Goal: Task Accomplishment & Management: Complete application form

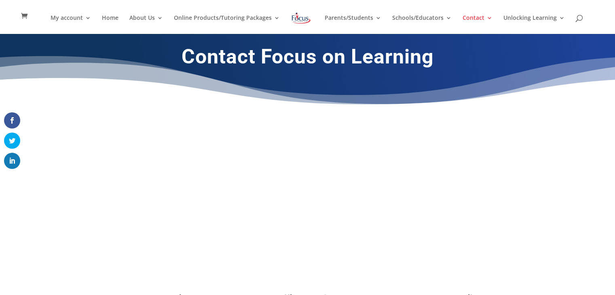
type textarea "Hi, Want to rank higher on Google with zero monthly fees? Our Pay-Per-Performan…"
type input "[EMAIL_ADDRESS][DOMAIN_NAME]"
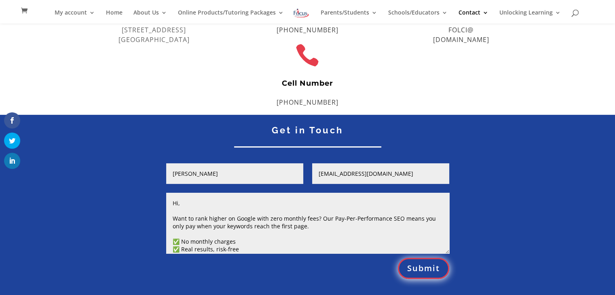
scroll to position [283, 0]
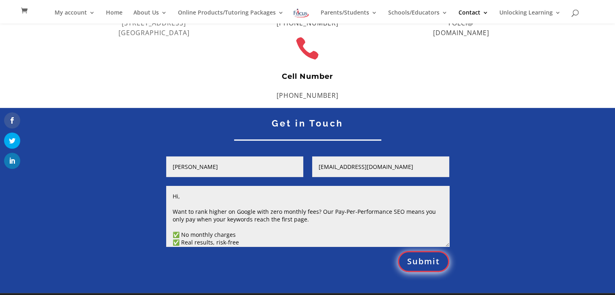
click at [282, 159] on input "[PERSON_NAME]" at bounding box center [234, 166] width 137 height 21
click at [268, 181] on form "Name Edna Johnson Email Address ednajohnson6918@gmail.com Message Hi, Want to r…" at bounding box center [303, 213] width 291 height 115
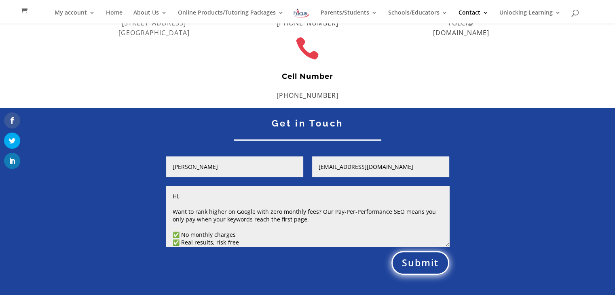
click at [407, 268] on button "Submit" at bounding box center [420, 263] width 58 height 24
click at [419, 263] on button "Submit" at bounding box center [420, 263] width 58 height 24
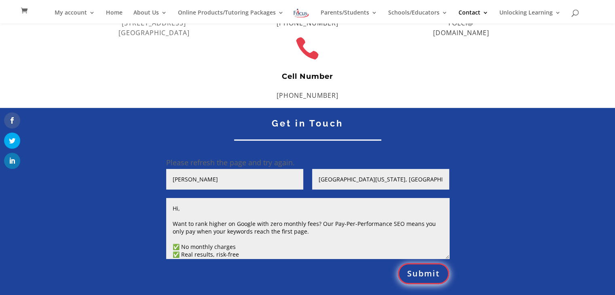
type textarea "Hi, Want to rank higher on Google with zero monthly fees? Our Pay-Per-Performan…"
click at [268, 177] on input "[PERSON_NAME]" at bounding box center [234, 179] width 137 height 21
click at [423, 274] on button "Submit" at bounding box center [420, 275] width 58 height 24
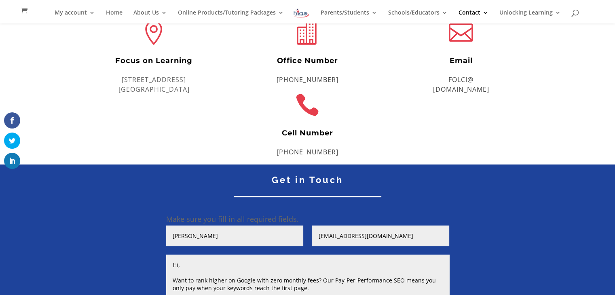
scroll to position [283, 0]
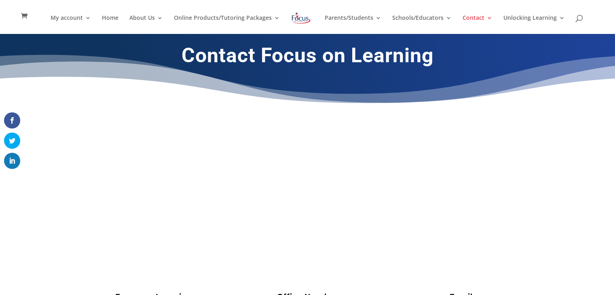
scroll to position [283, 0]
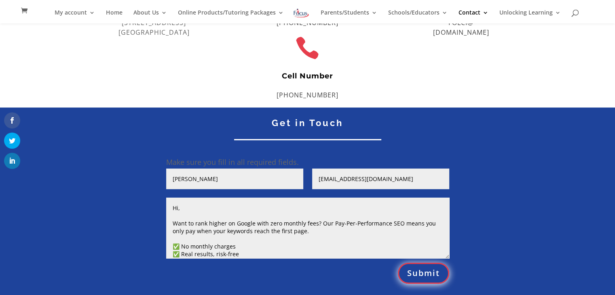
click at [284, 173] on input "[PERSON_NAME]" at bounding box center [234, 179] width 137 height 21
click at [229, 181] on input "[PERSON_NAME]" at bounding box center [234, 179] width 137 height 21
click at [332, 180] on input "[EMAIL_ADDRESS][DOMAIN_NAME]" at bounding box center [380, 179] width 137 height 21
click at [398, 181] on input "[EMAIL_ADDRESS][DOMAIN_NAME]" at bounding box center [380, 179] width 137 height 21
type input "[EMAIL_ADDRESS][DOMAIN_NAME]"
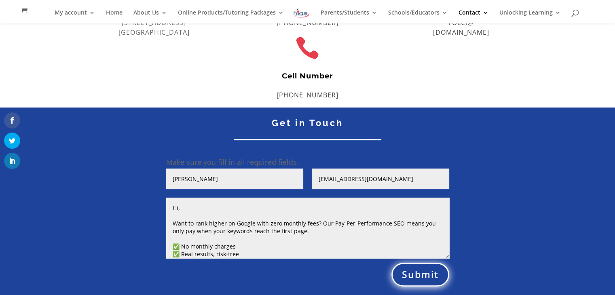
click at [410, 270] on button "Submit" at bounding box center [420, 275] width 58 height 24
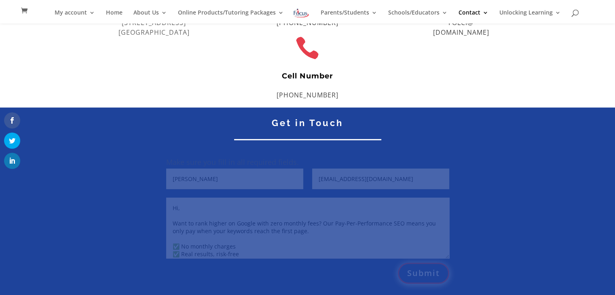
scroll to position [186, 0]
